Goal: Transaction & Acquisition: Subscribe to service/newsletter

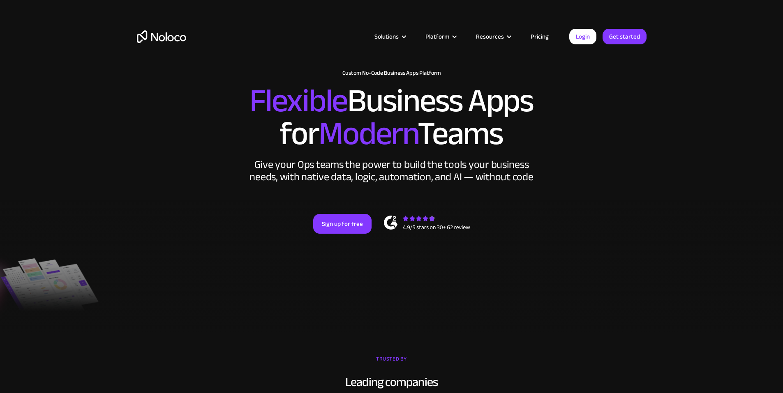
click at [537, 37] on link "Pricing" at bounding box center [539, 36] width 39 height 11
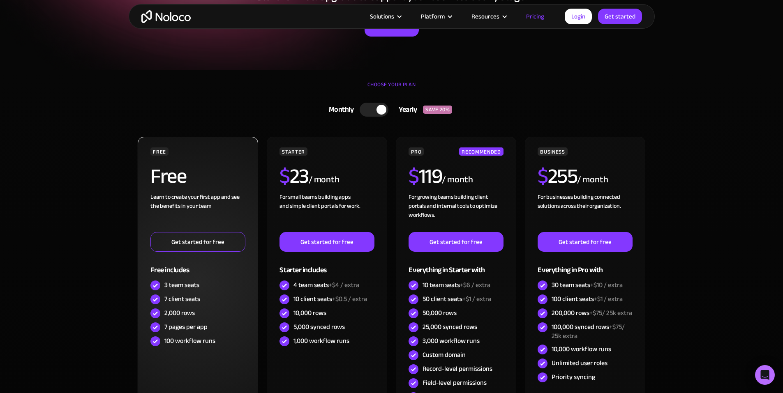
scroll to position [164, 0]
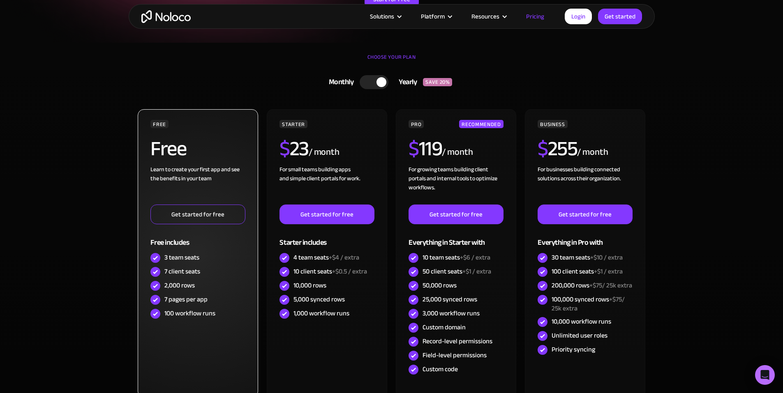
click at [198, 214] on link "Get started for free" at bounding box center [197, 215] width 95 height 20
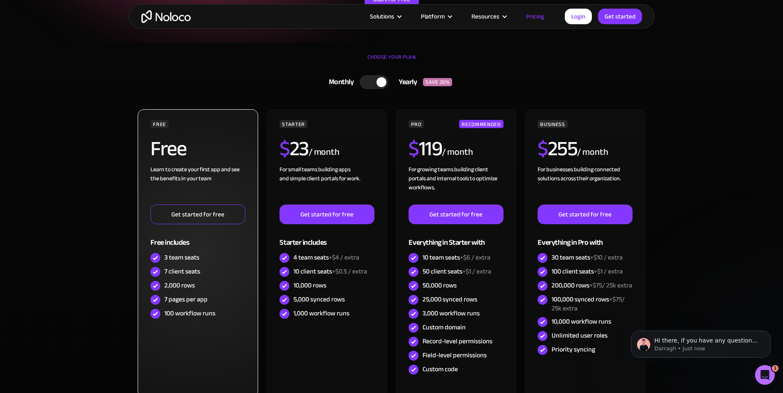
scroll to position [0, 0]
